Goal: Information Seeking & Learning: Find specific fact

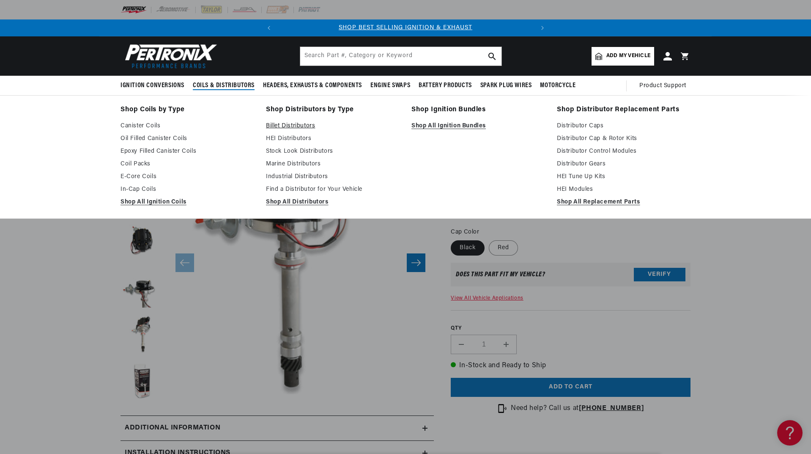
click at [288, 123] on link "Billet Distributors" at bounding box center [333, 126] width 134 height 10
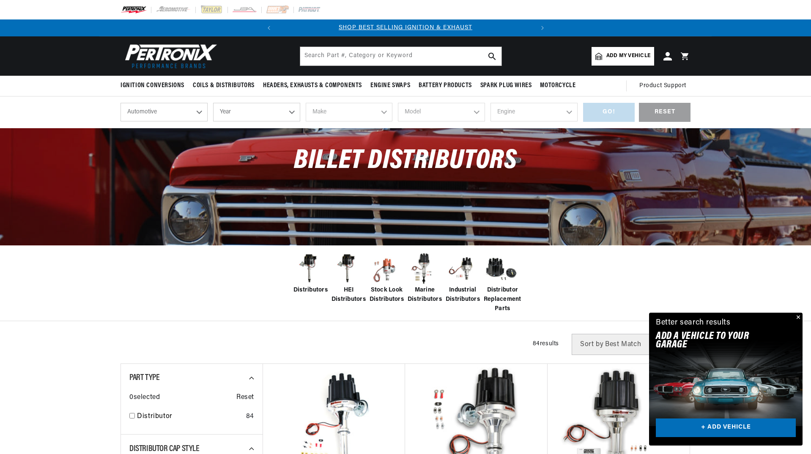
click at [198, 112] on select "Automotive Agricultural Industrial Marine Motorcycle" at bounding box center [163, 112] width 87 height 19
drag, startPoint x: 251, startPoint y: 112, endPoint x: 292, endPoint y: 110, distance: 40.6
click at [251, 112] on select "Year 2026 2025 2024 2023 2022 2021 2020 2019 2018 2017 2016 2015 2014 2013 2012…" at bounding box center [256, 112] width 87 height 19
click at [292, 112] on select "Year 2026 2025 2024 2023 2022 2021 2020 2019 2018 2017 2016 2015 2014 2013 2012…" at bounding box center [256, 112] width 87 height 19
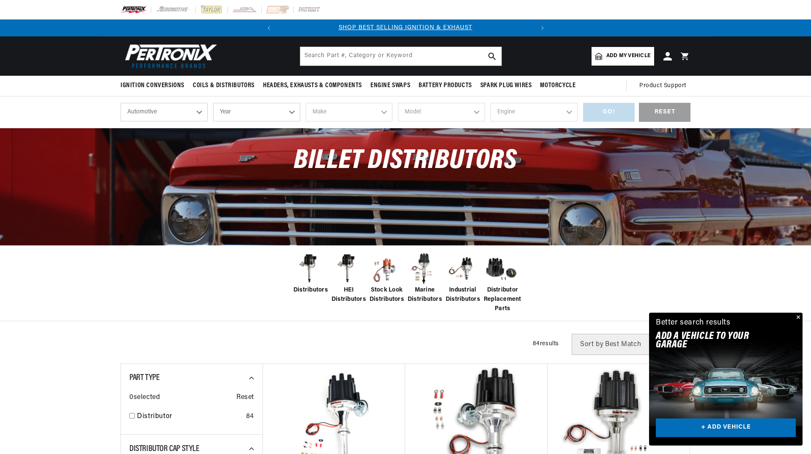
click at [292, 110] on select "Year 2026 2025 2024 2023 2022 2021 2020 2019 2018 2017 2016 2015 2014 2013 2012…" at bounding box center [256, 112] width 87 height 19
select select "1970"
click at [213, 103] on select "Year 2026 2025 2024 2023 2022 2021 2020 2019 2018 2017 2016 2015 2014 2013 2012…" at bounding box center [256, 112] width 87 height 19
select select "1970"
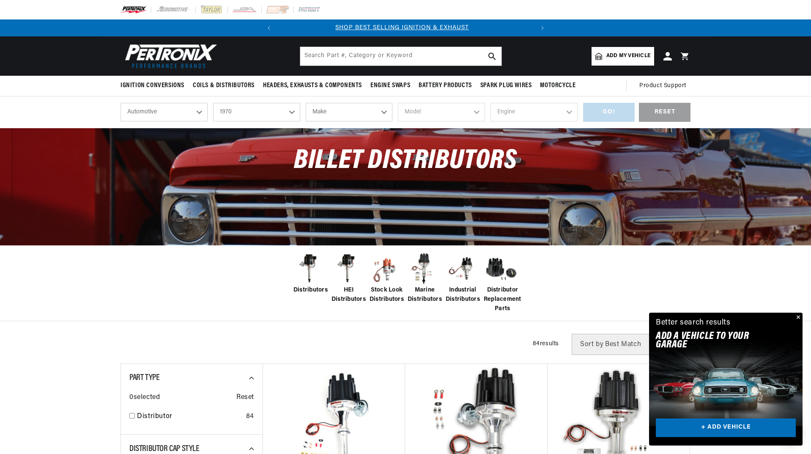
scroll to position [0, 0]
click at [331, 114] on select "Make Alfa Romeo American Motors Aston Martin Audi Austin Austin Healey Avanti B…" at bounding box center [349, 112] width 87 height 19
select select "Chrysler"
click at [306, 103] on select "Make Alfa Romeo American Motors Aston Martin Audi Austin Austin Healey Avanti B…" at bounding box center [349, 112] width 87 height 19
click at [426, 114] on select "Model 300 Imperial New Yorker Newport Town & Country" at bounding box center [441, 112] width 87 height 19
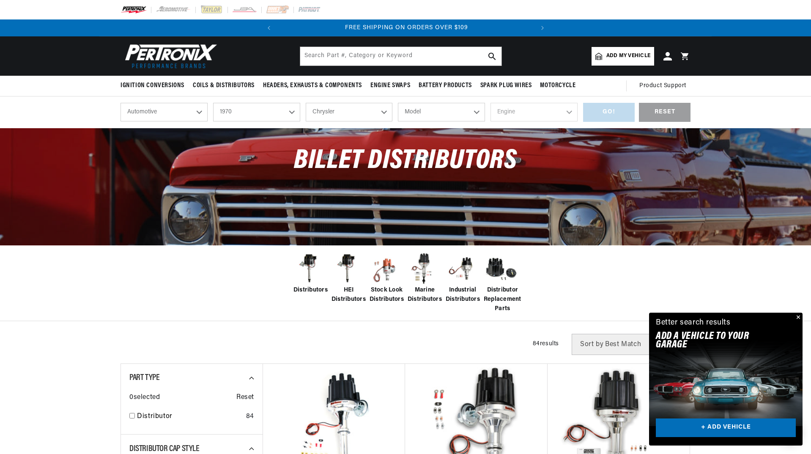
scroll to position [0, 256]
click at [349, 111] on select "Alfa Romeo American Motors Aston Martin Audi Austin Austin Healey Avanti BMW Bu…" at bounding box center [349, 112] width 87 height 19
click at [306, 103] on select "Alfa Romeo American Motors Aston Martin Audi Austin Austin Healey Avanti BMW Bu…" at bounding box center [349, 112] width 87 height 19
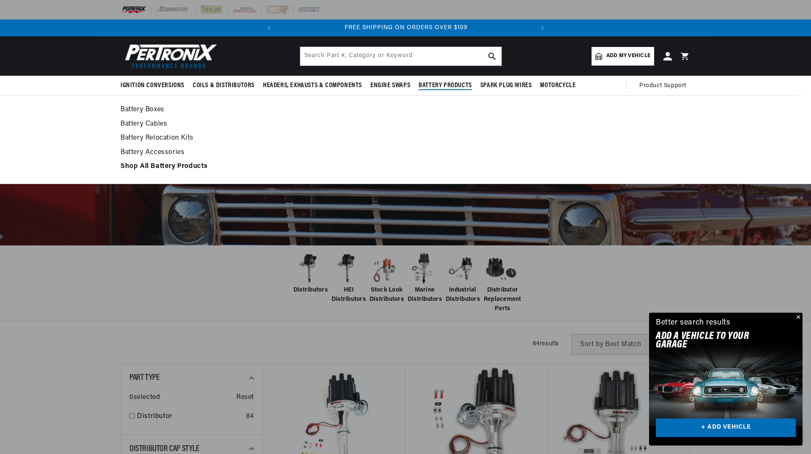
click at [438, 109] on link "Battery Boxes" at bounding box center [405, 110] width 570 height 12
select select "Dodge"
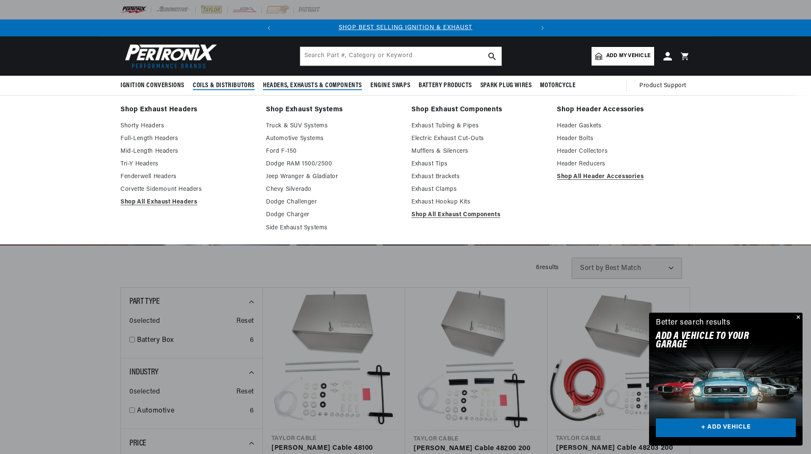
click at [230, 83] on span "Coils & Distributors" at bounding box center [224, 85] width 62 height 9
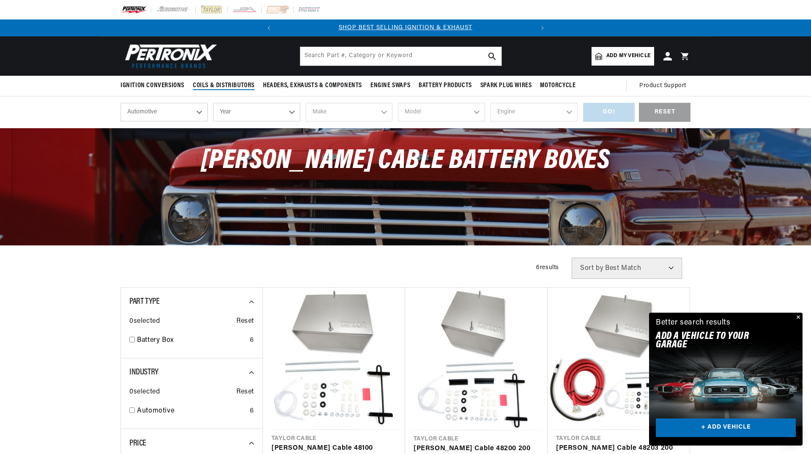
click at [228, 83] on span "Coils & Distributors" at bounding box center [224, 85] width 62 height 9
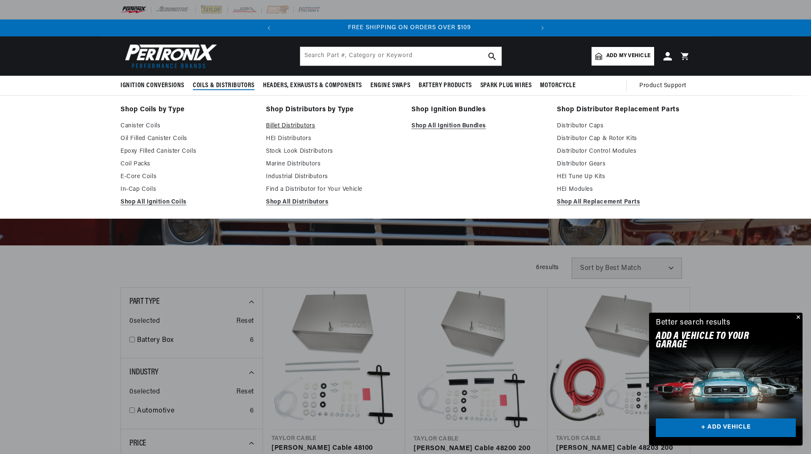
scroll to position [0, 256]
click at [291, 126] on link "Billet Distributors" at bounding box center [333, 126] width 134 height 10
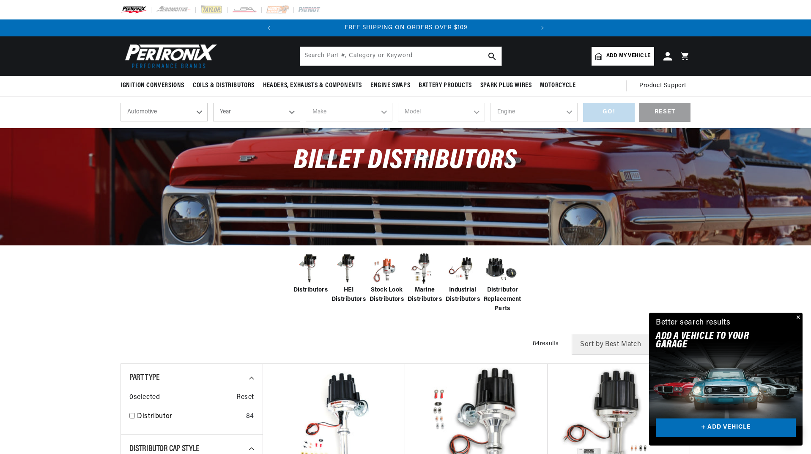
drag, startPoint x: 0, startPoint y: 0, endPoint x: 292, endPoint y: 112, distance: 312.7
click at [292, 112] on select "Year 2026 2025 2024 2023 2022 2021 2020 2019 2018 2017 2016 2015 2014 2013 2012…" at bounding box center [256, 112] width 87 height 19
select select "1970"
click at [213, 103] on select "Year 2026 2025 2024 2023 2022 2021 2020 2019 2018 2017 2016 2015 2014 2013 2012…" at bounding box center [256, 112] width 87 height 19
select select "1970"
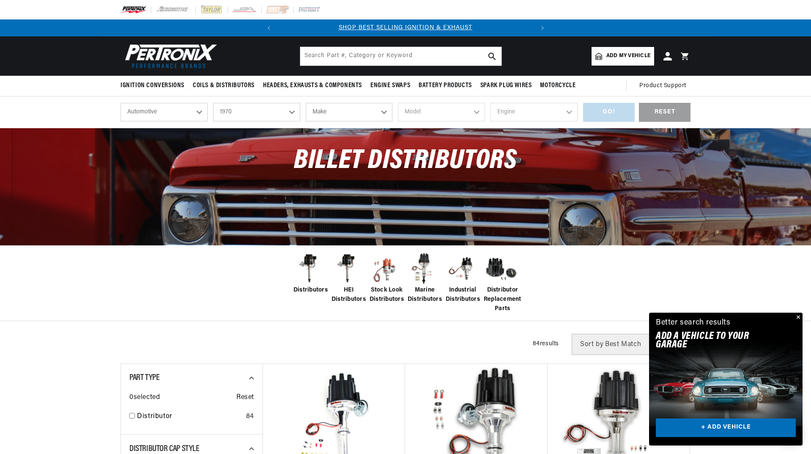
click at [344, 112] on select "Make Alfa Romeo American Motors Aston Martin Audi Austin Austin Healey Avanti B…" at bounding box center [349, 112] width 87 height 19
select select "Dodge"
click at [306, 103] on select "Make Alfa Romeo American Motors Aston Martin Audi Austin Austin Healey Avanti B…" at bounding box center [349, 112] width 87 height 19
select select "Dodge"
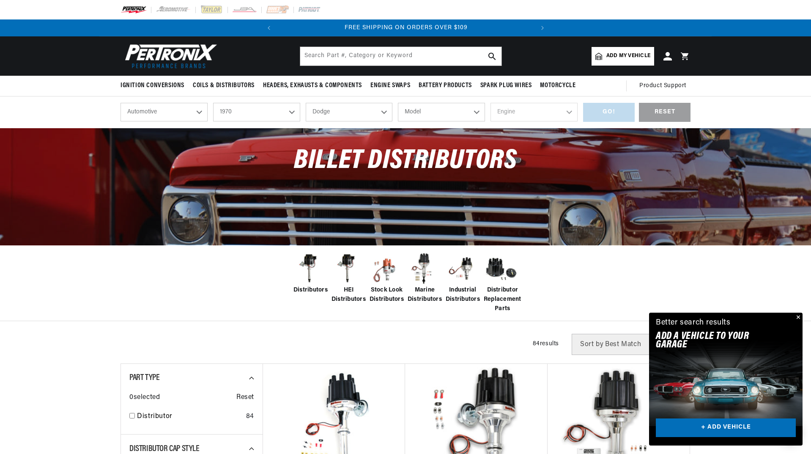
click at [437, 111] on select "Model A100 A100 Truck A108 Van Challenger Charger Coronet D100 Pickup D200 Pick…" at bounding box center [441, 112] width 87 height 19
select select "Charger"
click at [398, 103] on select "Model A100 A100 Truck A108 Van Challenger Charger Coronet D100 Pickup D200 Pick…" at bounding box center [441, 112] width 87 height 19
select select "Charger"
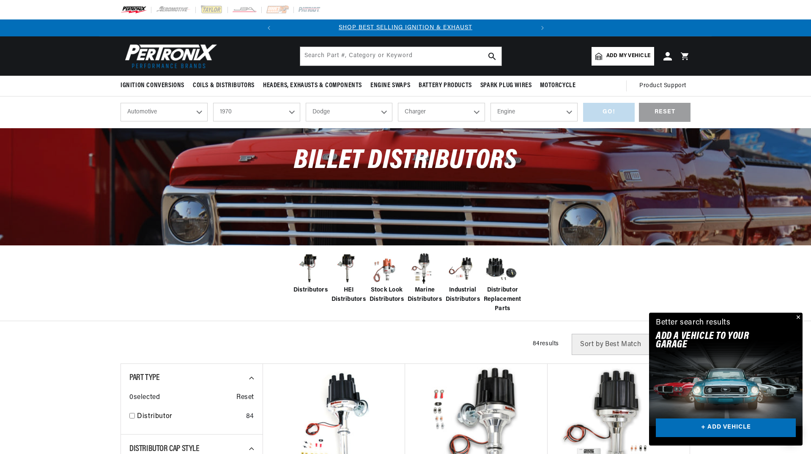
click at [529, 113] on select "Engine 6.6L 225cid / 3.7L 318cid / 5.2L 340cid / 5.6L 360cid / 5.9L 361cid / 5.…" at bounding box center [533, 112] width 87 height 19
select select "426cid-7.0L"
click at [490, 103] on select "Engine 6.6L 225cid / 3.7L 318cid / 5.2L 340cid / 5.6L 360cid / 5.9L 361cid / 5.…" at bounding box center [533, 112] width 87 height 19
select select "426cid-7.0L"
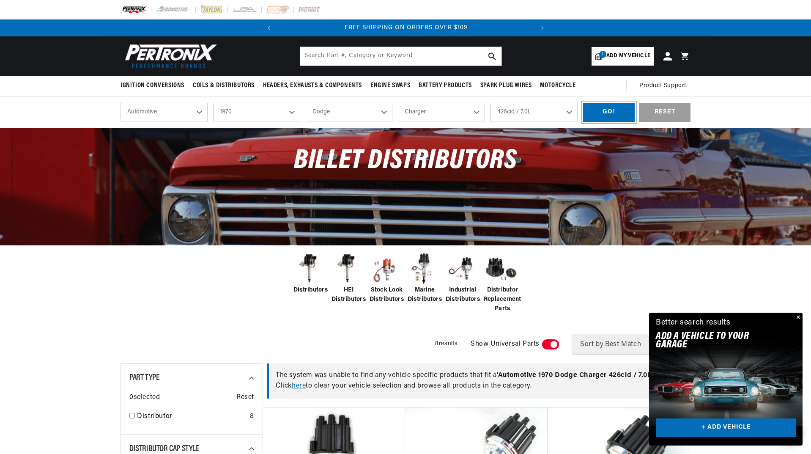
click at [605, 107] on div "GO!" at bounding box center [609, 112] width 52 height 19
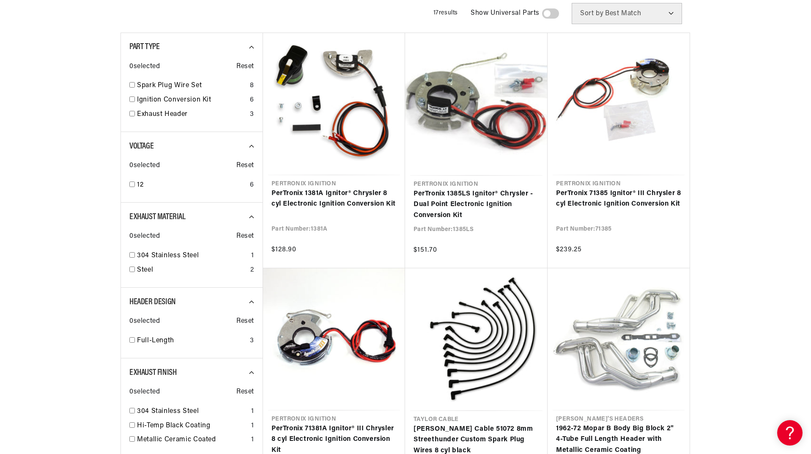
scroll to position [849, 0]
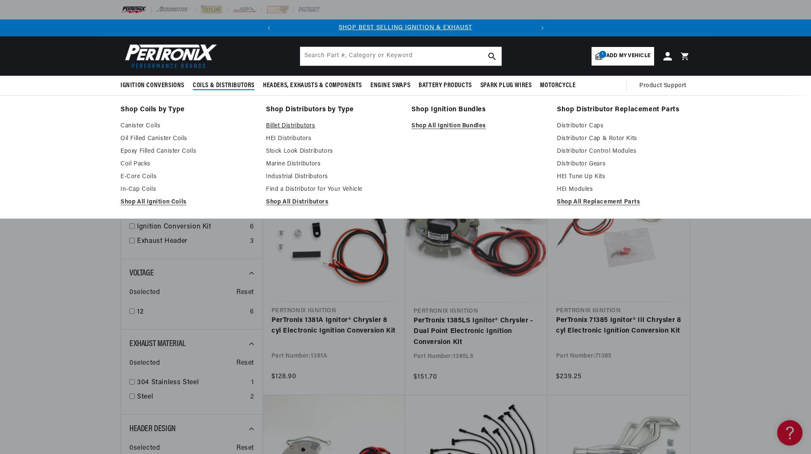
click at [289, 122] on link "Billet Distributors" at bounding box center [333, 126] width 134 height 10
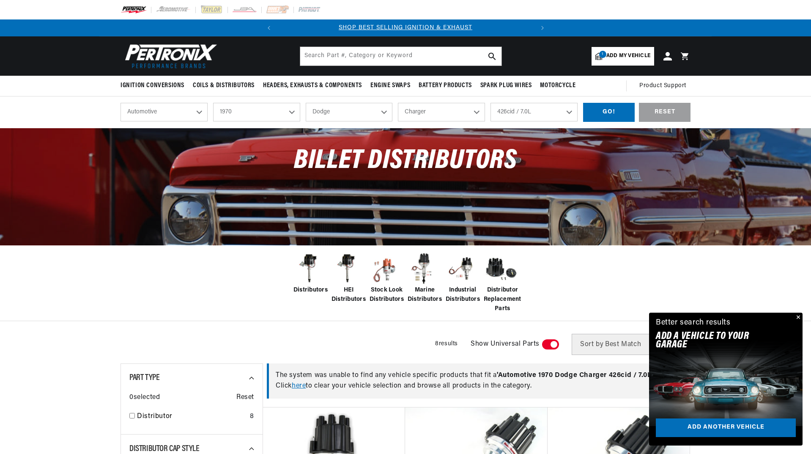
select select "1970"
select select "Dodge"
select select "Charger"
select select "426cid-7.0L"
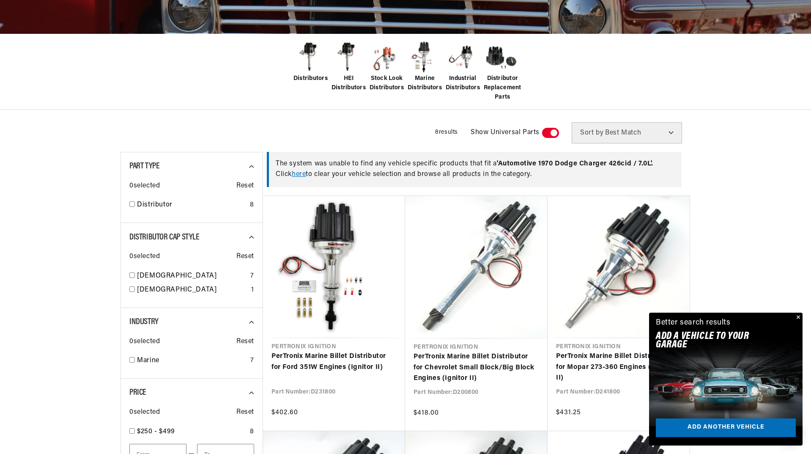
scroll to position [423, 0]
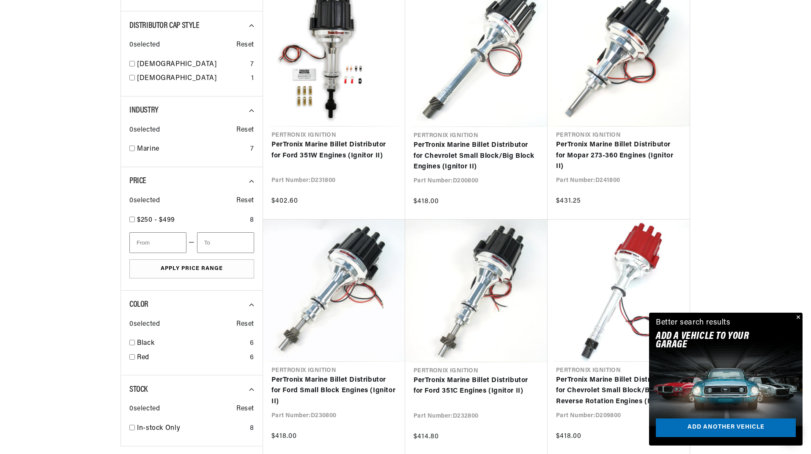
click at [799, 317] on button "Close" at bounding box center [797, 317] width 10 height 10
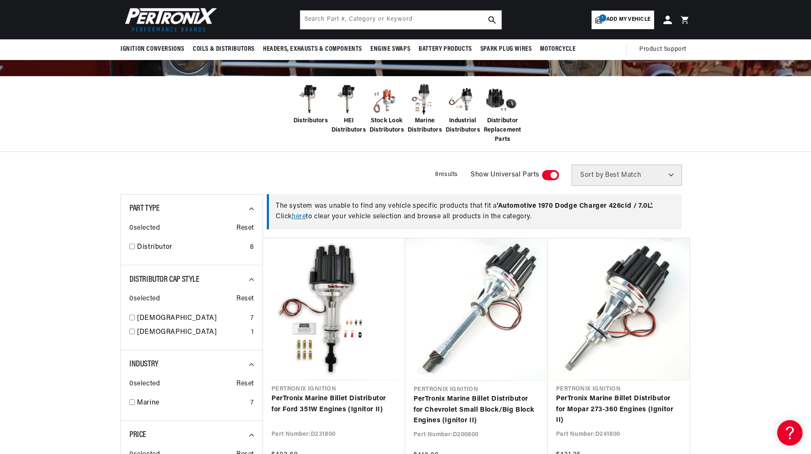
scroll to position [0, 0]
click at [388, 106] on img at bounding box center [387, 99] width 34 height 34
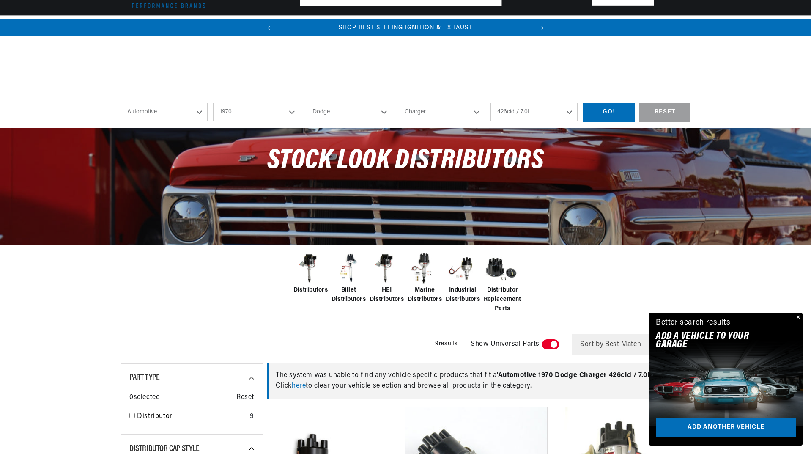
select select "1970"
select select "Dodge"
select select "Charger"
select select "426cid-7.0L"
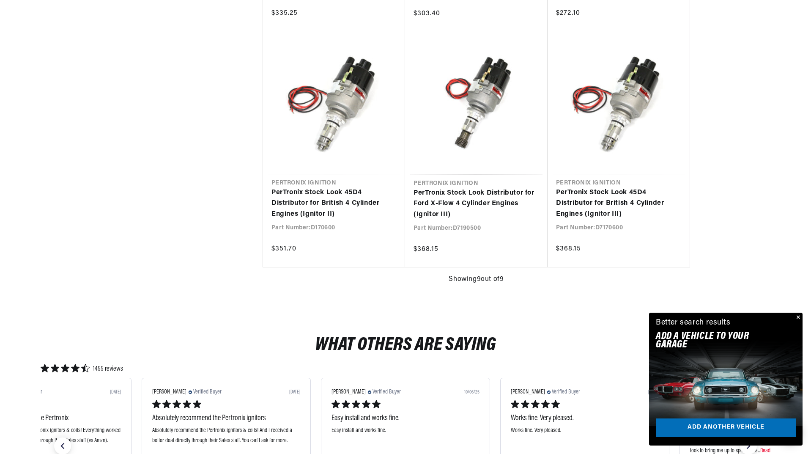
scroll to position [0, 256]
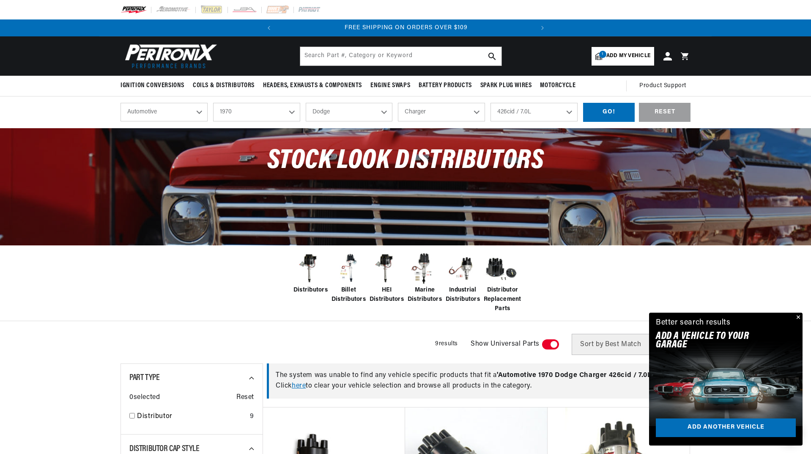
click at [308, 262] on img at bounding box center [310, 269] width 34 height 34
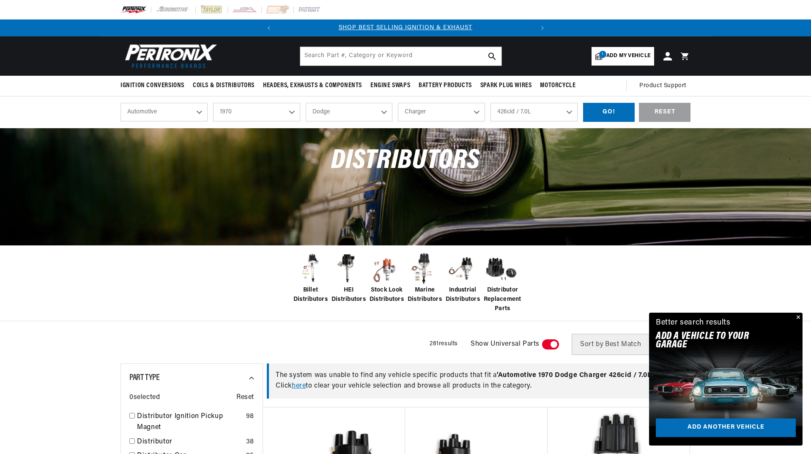
select select "1970"
select select "Dodge"
select select "Charger"
select select "426cid-7.0L"
click at [604, 110] on div "GO!" at bounding box center [609, 112] width 52 height 19
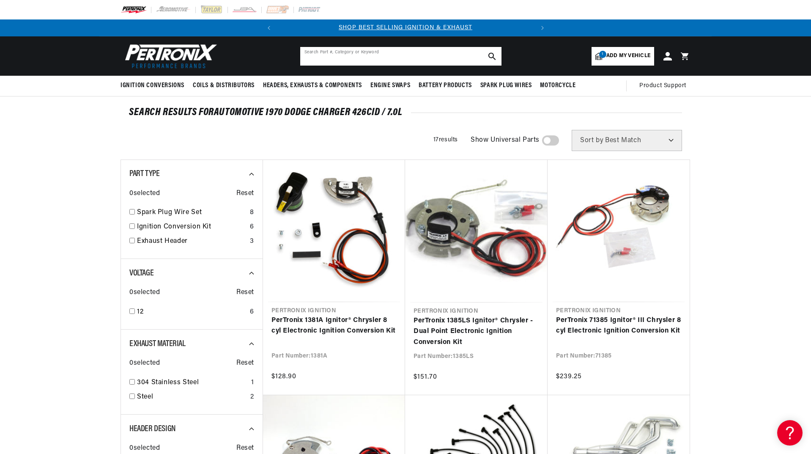
click at [351, 53] on input "text" at bounding box center [400, 56] width 201 height 19
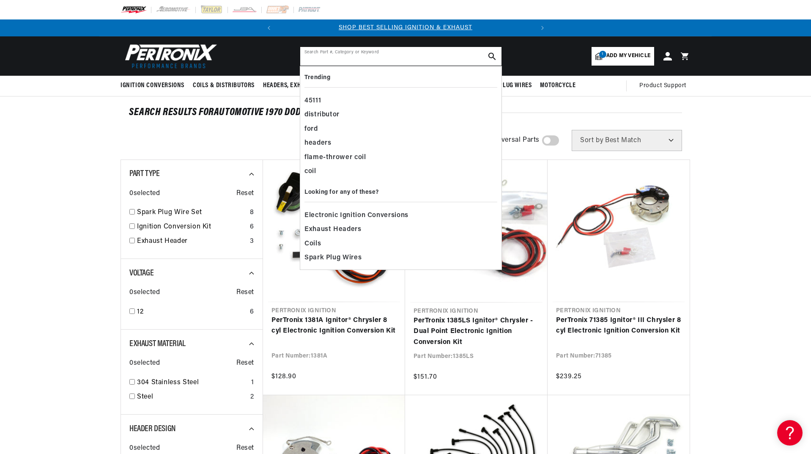
paste input "d143810"
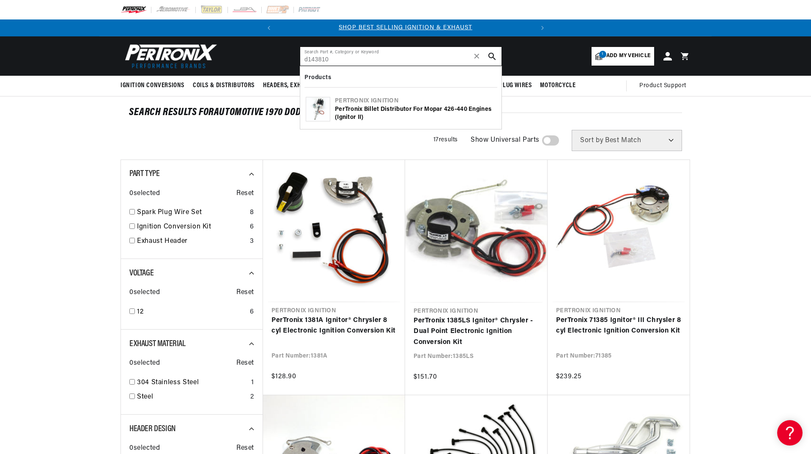
type input "d143810"
click at [493, 53] on use "search button" at bounding box center [491, 55] width 7 height 7
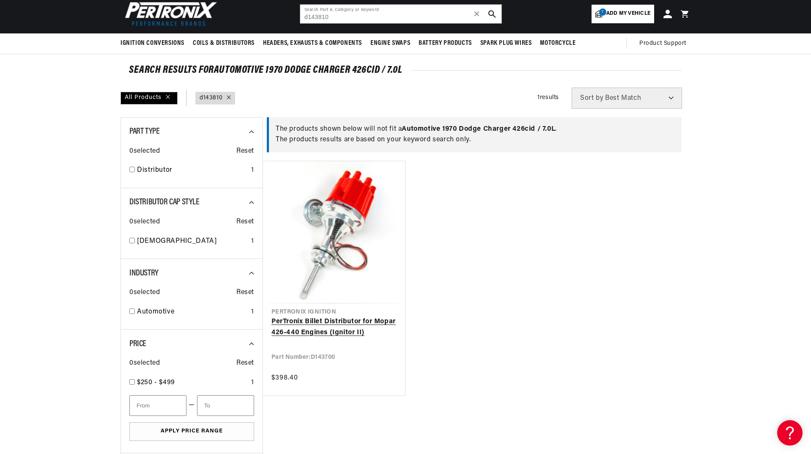
click at [324, 320] on link "PerTronix Billet Distributor for Mopar 426-440 Engines (Ignitor II)" at bounding box center [333, 327] width 125 height 22
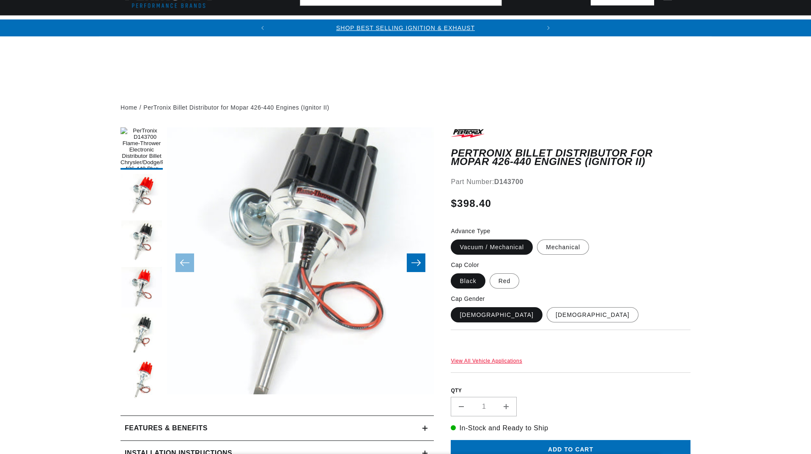
click at [426, 450] on icon at bounding box center [424, 452] width 5 height 5
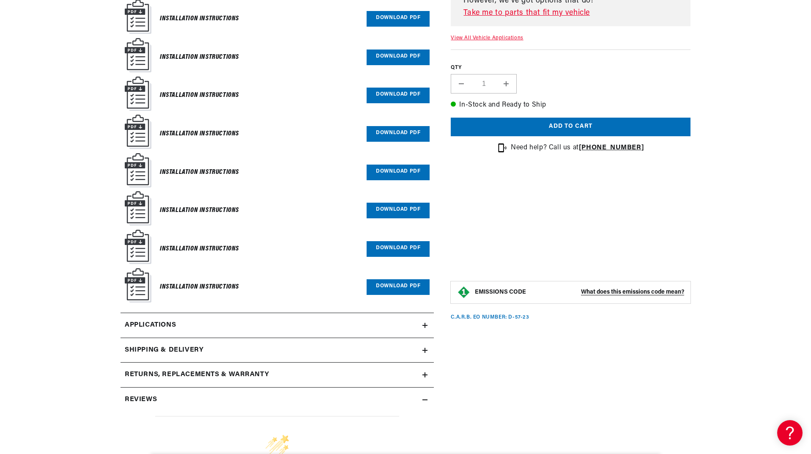
scroll to position [0, 256]
click at [398, 285] on link "Download PDF" at bounding box center [398, 287] width 63 height 16
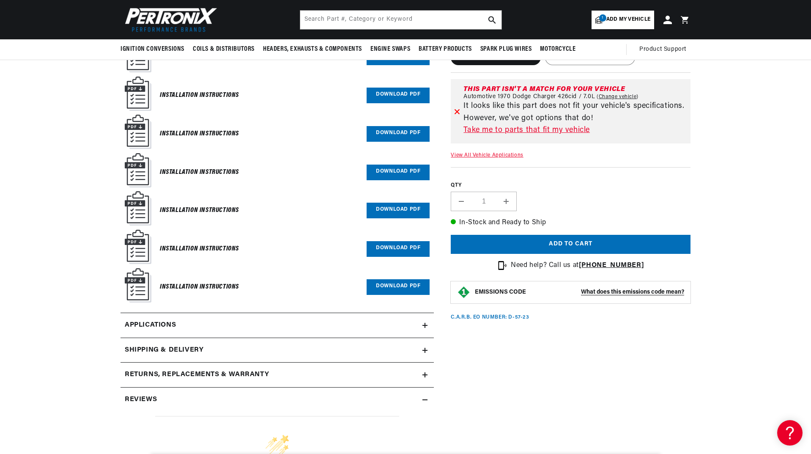
scroll to position [338, 0]
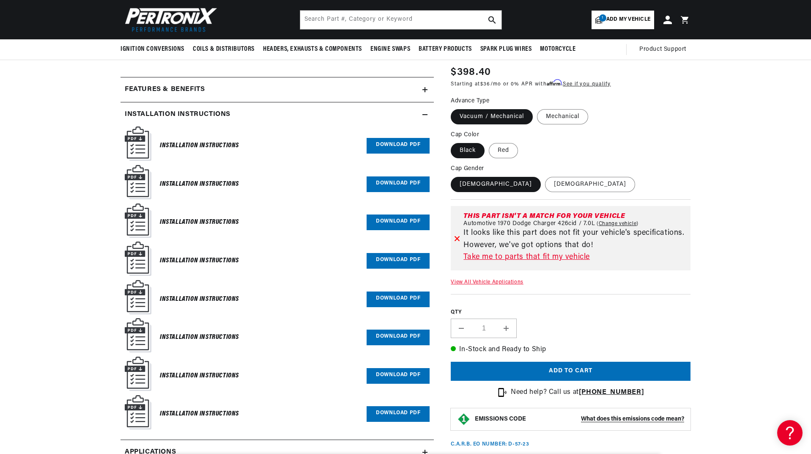
click at [384, 141] on link "Download PDF" at bounding box center [398, 146] width 63 height 16
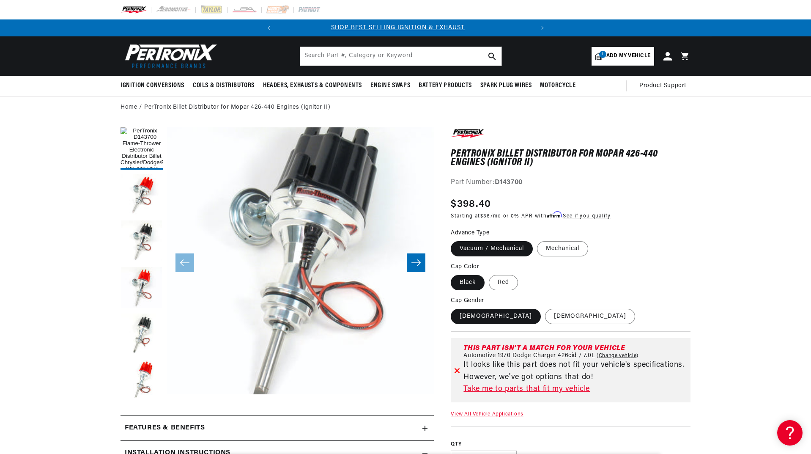
scroll to position [0, 0]
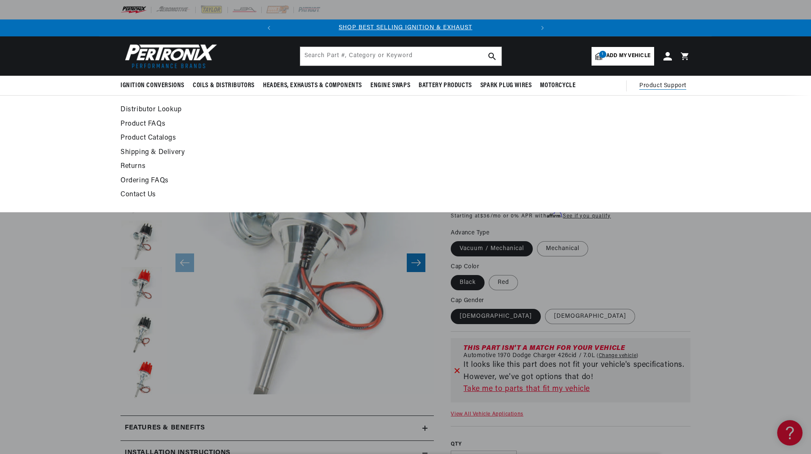
click at [651, 85] on span "Product Support" at bounding box center [662, 85] width 47 height 9
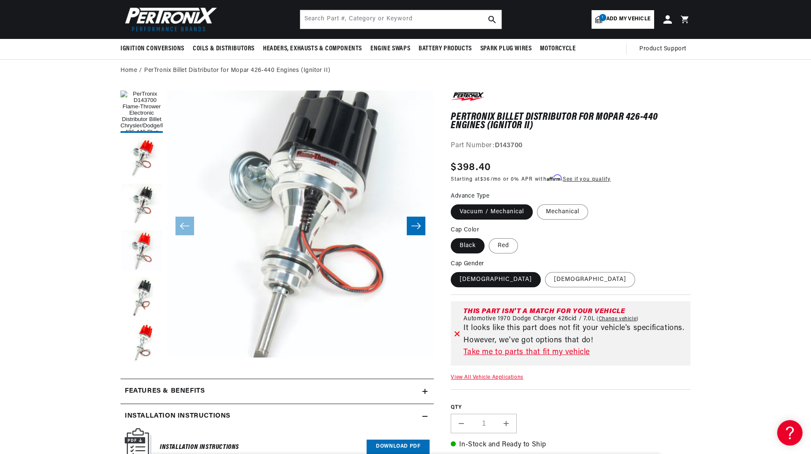
scroll to position [42, 0]
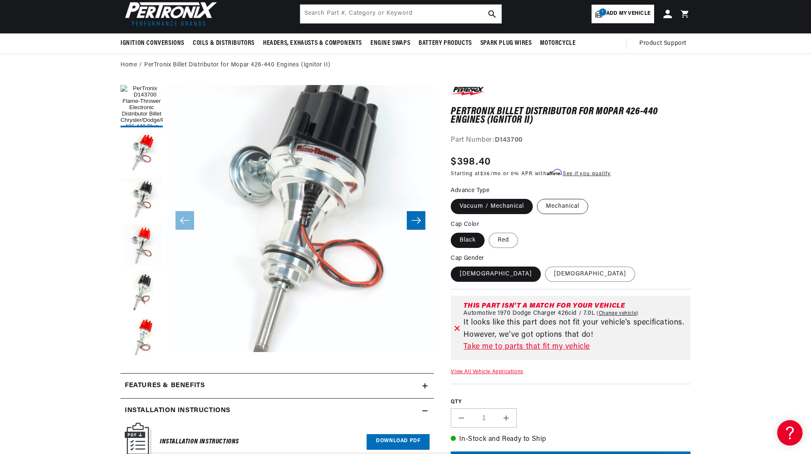
click at [566, 205] on label "Mechanical" at bounding box center [562, 206] width 51 height 15
click at [537, 197] on input "Mechanical" at bounding box center [537, 197] width 0 height 0
radio input "true"
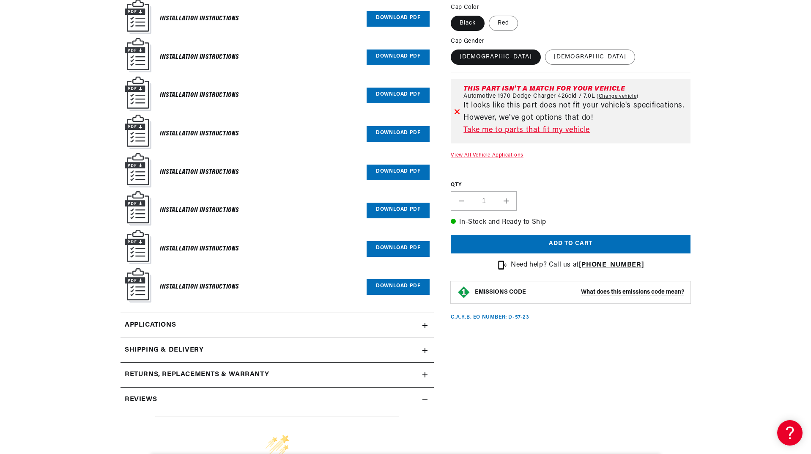
scroll to position [550, 0]
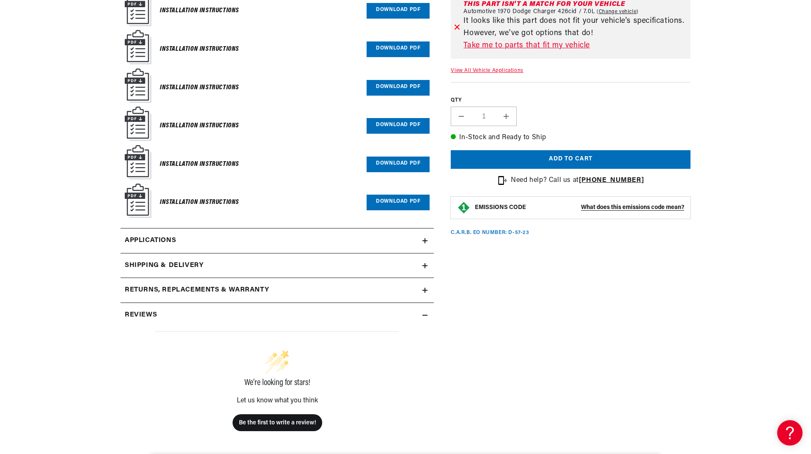
click at [425, 288] on icon at bounding box center [425, 289] width 0 height 5
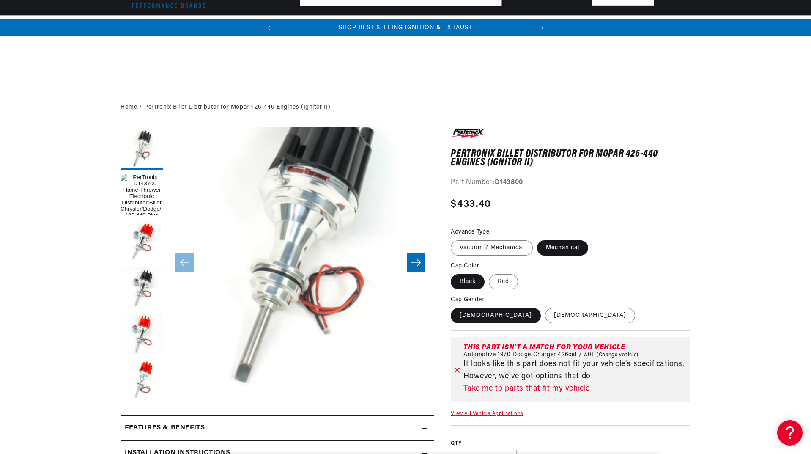
scroll to position [296, 0]
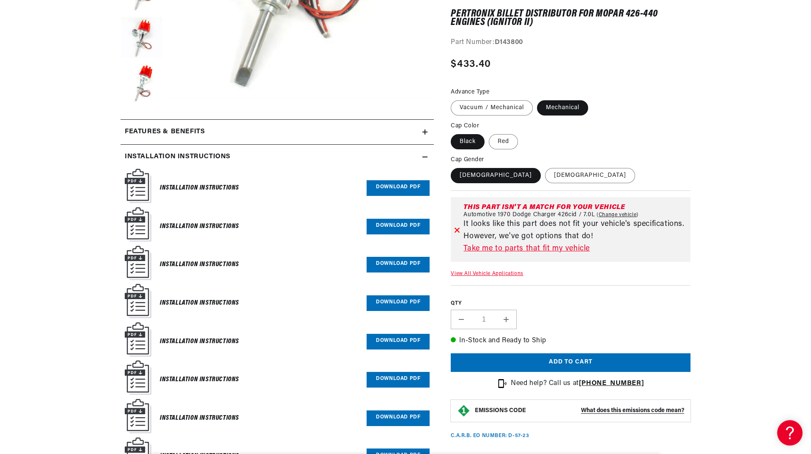
click at [396, 379] on link "Download PDF" at bounding box center [398, 380] width 63 height 16
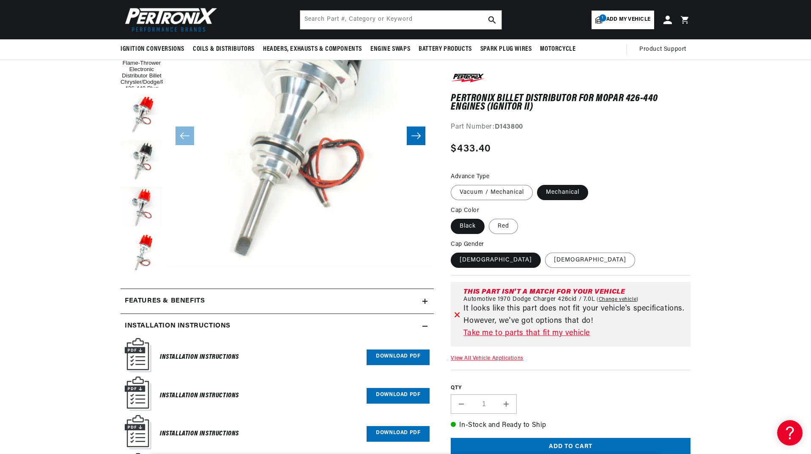
scroll to position [0, 0]
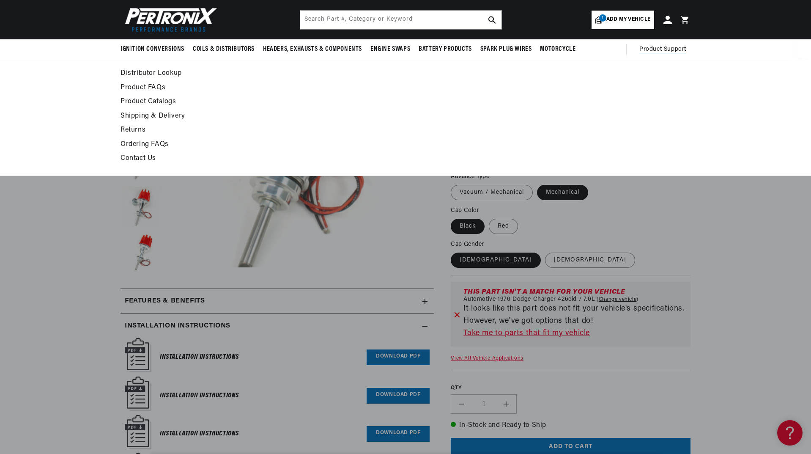
click at [665, 47] on span "Product Support" at bounding box center [662, 49] width 47 height 9
click at [153, 86] on link "Product FAQs" at bounding box center [328, 88] width 416 height 12
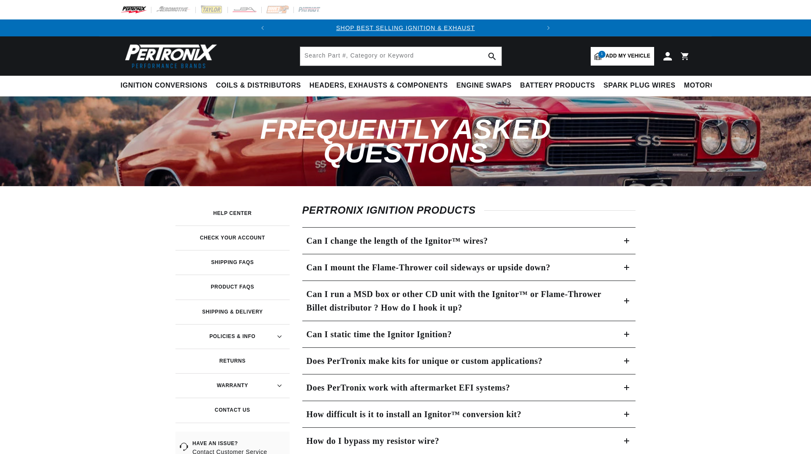
click at [627, 298] on icon at bounding box center [627, 300] width 0 height 5
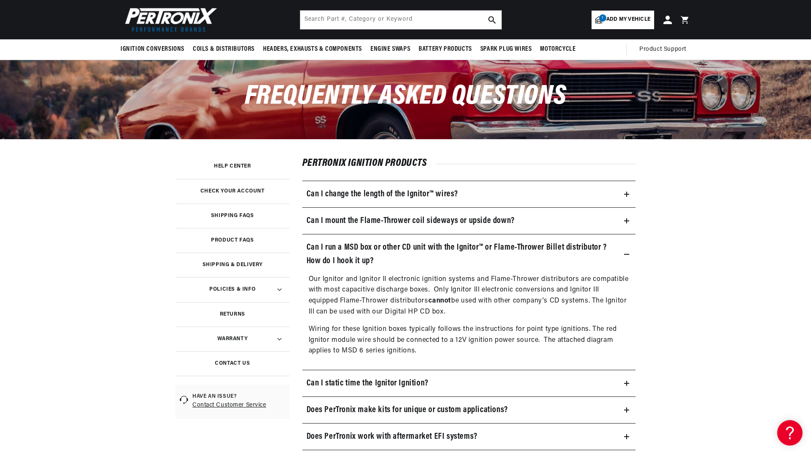
click at [249, 285] on summary "Policies & Info" at bounding box center [232, 289] width 114 height 25
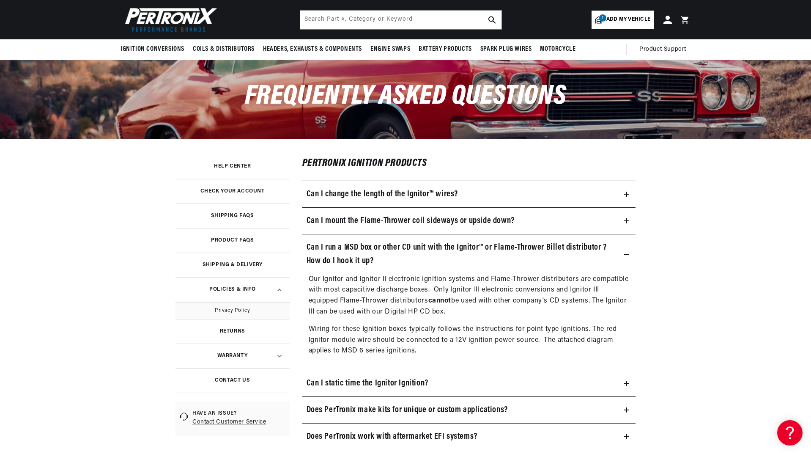
click at [246, 238] on h3 "Product FAQs" at bounding box center [232, 240] width 43 height 4
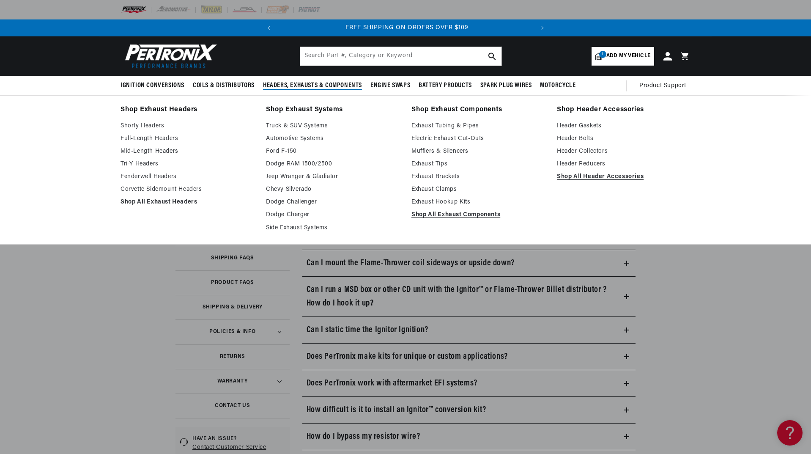
scroll to position [0, 256]
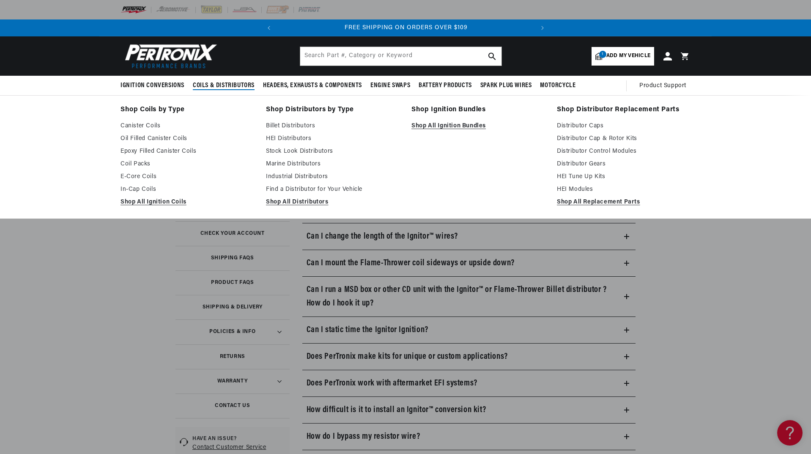
click at [212, 83] on span "Coils & Distributors" at bounding box center [224, 85] width 62 height 9
click at [578, 151] on link "Distributor Control Modules" at bounding box center [624, 151] width 134 height 10
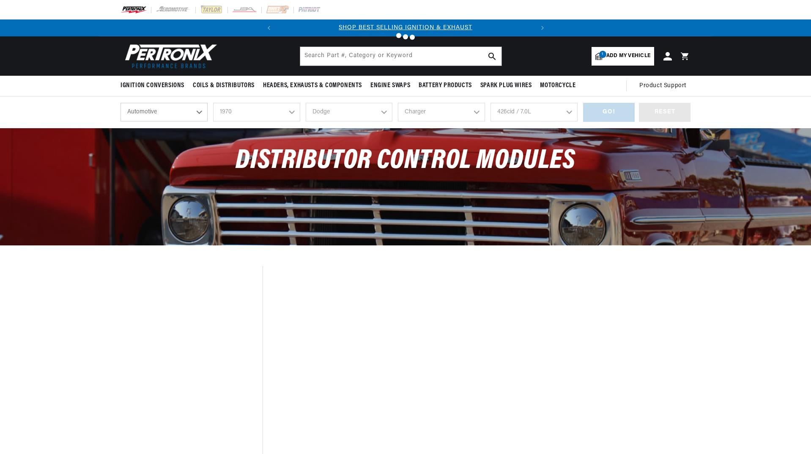
select select "1970"
select select "Dodge"
select select "Charger"
select select "426cid-7.0L"
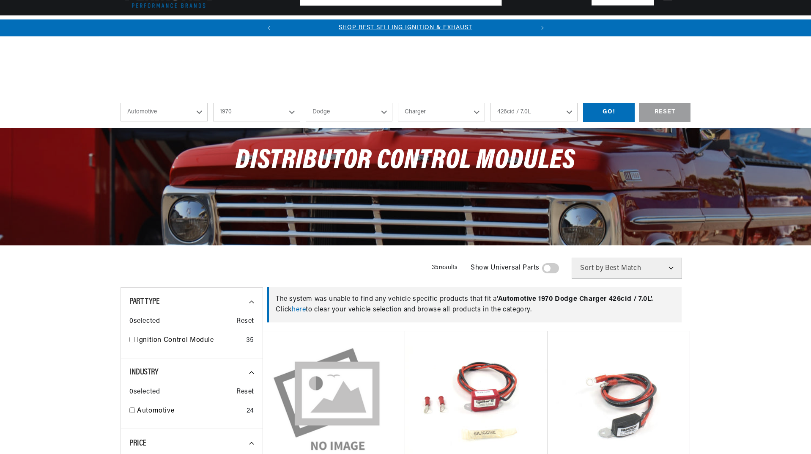
scroll to position [127, 0]
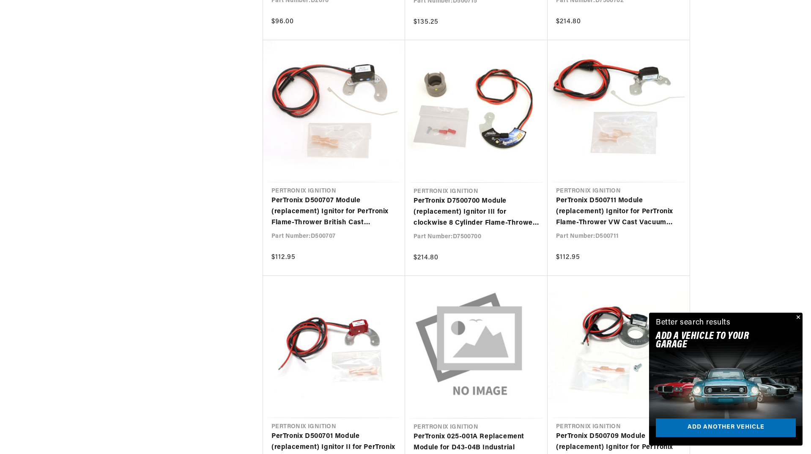
scroll to position [0, 256]
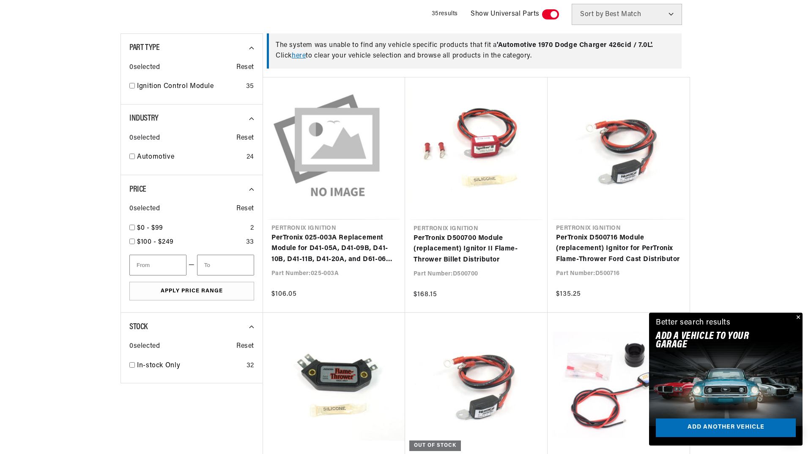
scroll to position [0, 256]
